Goal: Check status: Check status

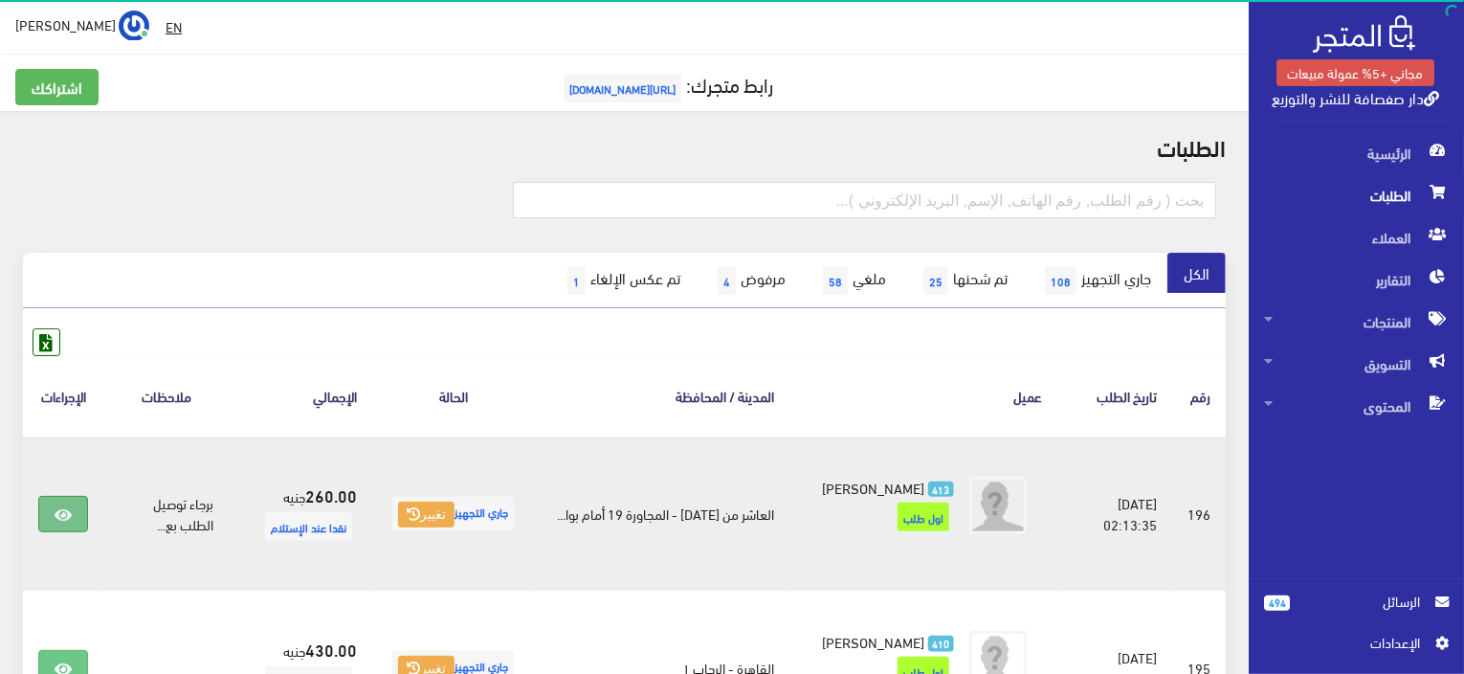
click at [59, 523] on icon at bounding box center [63, 514] width 17 height 15
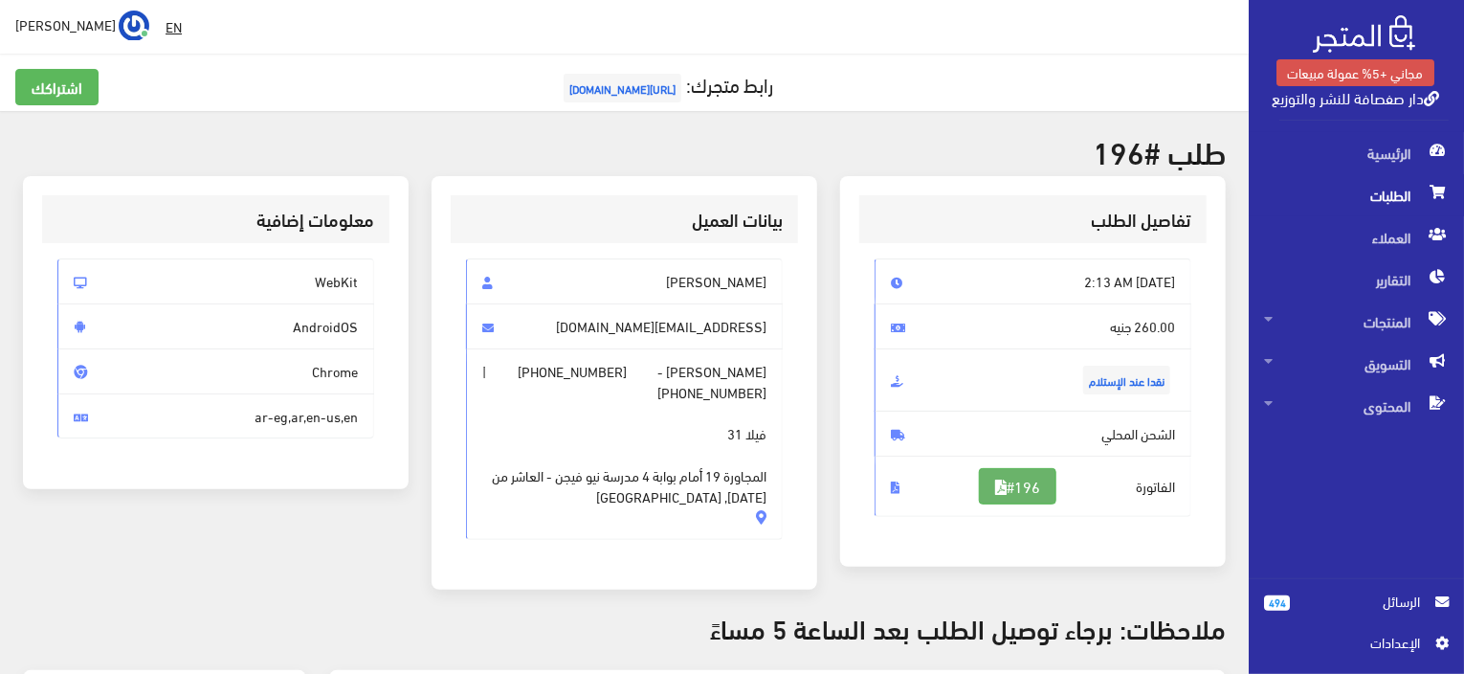
click at [1013, 468] on link "#196" at bounding box center [1018, 486] width 78 height 36
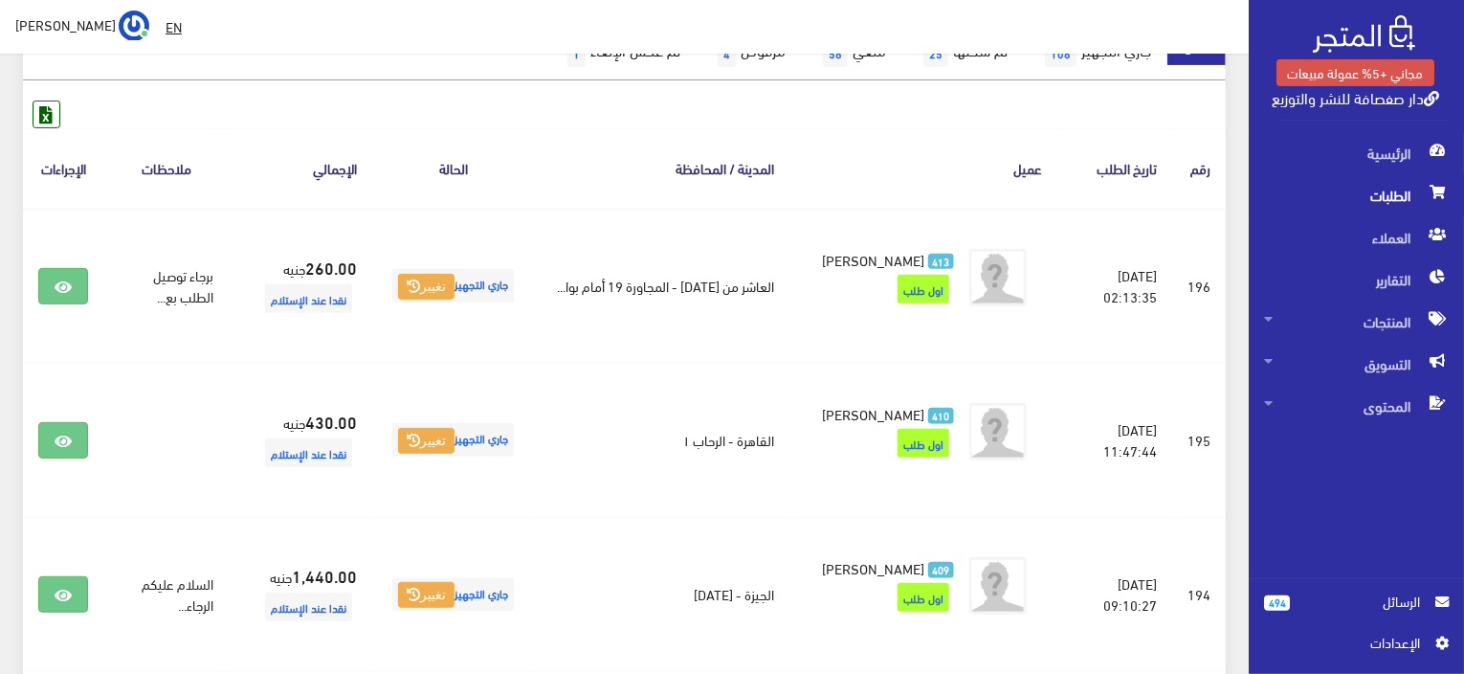
scroll to position [230, 0]
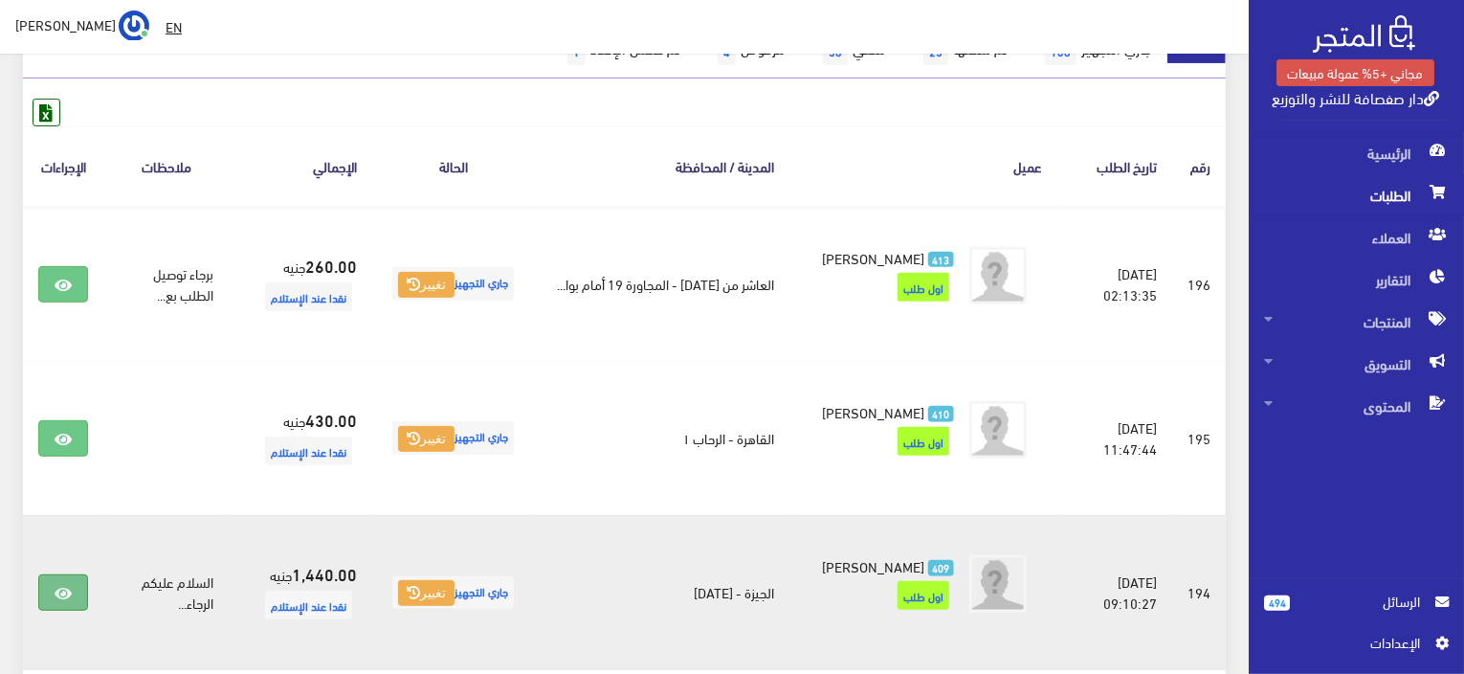
click at [70, 601] on icon at bounding box center [63, 593] width 17 height 15
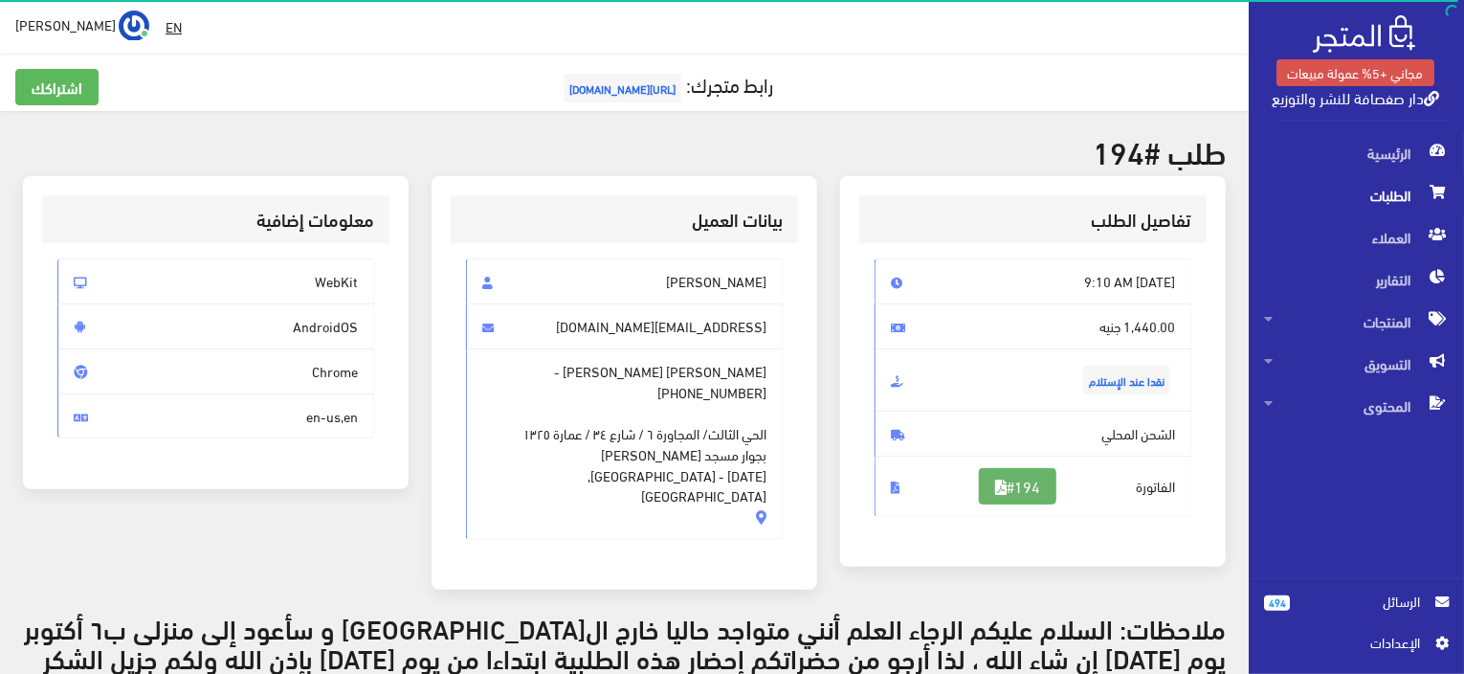
click at [1010, 476] on link "#194" at bounding box center [1018, 486] width 78 height 36
